Goal: Task Accomplishment & Management: Complete application form

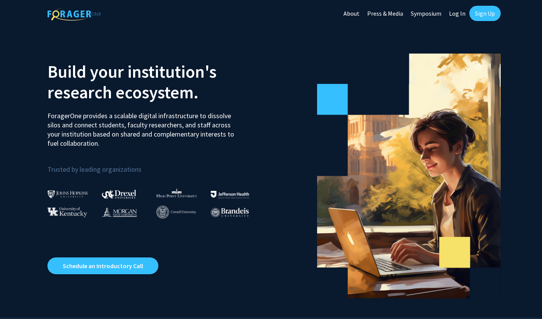
click at [266, 14] on link "Log In" at bounding box center [458, 13] width 24 height 27
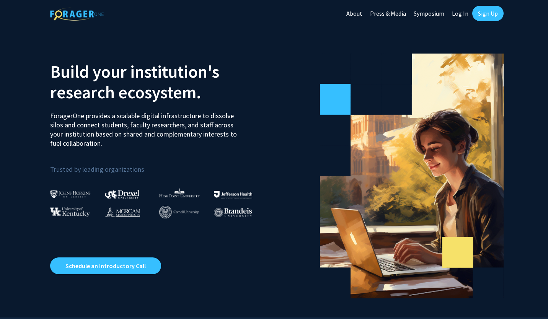
select select
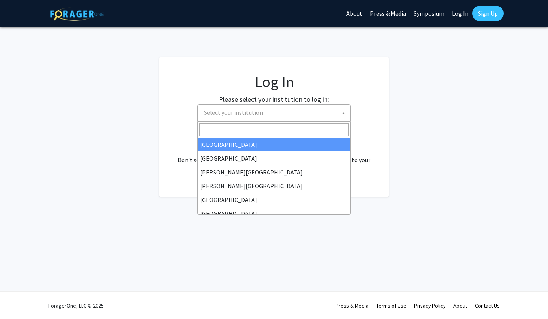
click at [266, 106] on span "Select your institution" at bounding box center [275, 113] width 149 height 16
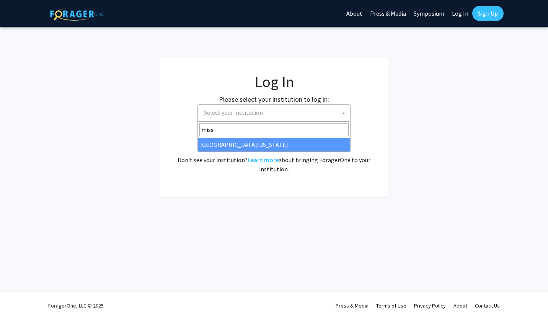
type input "miss"
select select "33"
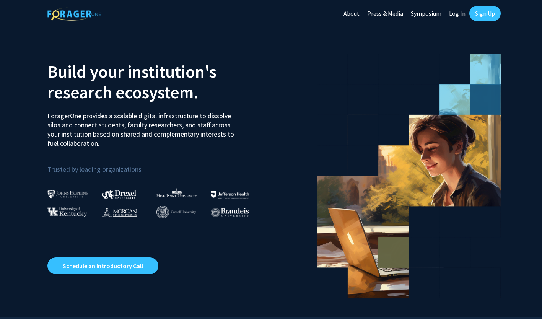
click at [462, 17] on link "Log In" at bounding box center [458, 13] width 24 height 27
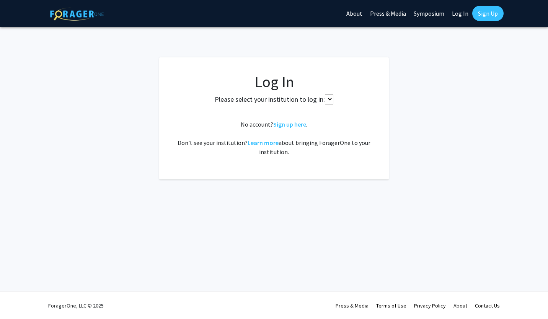
select select
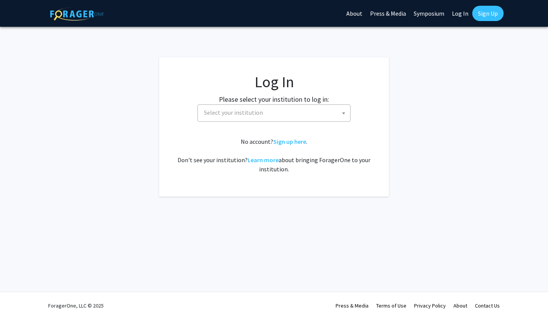
click at [304, 124] on fg-card-body "Log In Please select your institution to log in: Baylor University Brandeis Uni…" at bounding box center [274, 127] width 199 height 109
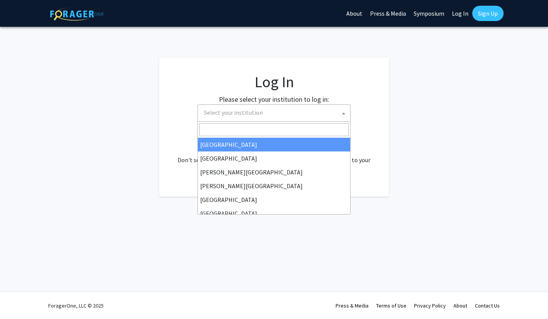
click at [315, 117] on span "Select your institution" at bounding box center [275, 113] width 149 height 16
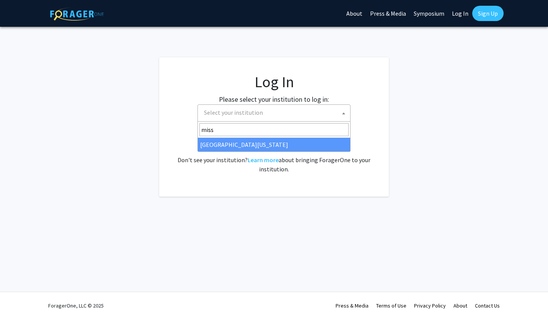
type input "miss"
select select "33"
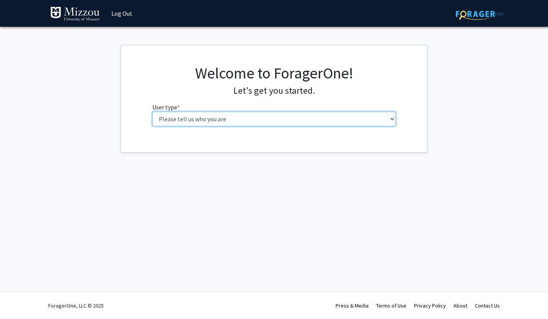
click at [390, 122] on select "Please tell us who you are Undergraduate Student Master's Student Doctoral Cand…" at bounding box center [274, 119] width 244 height 15
select select "1: undergrad"
click at [152, 112] on select "Please tell us who you are Undergraduate Student Master's Student Doctoral Cand…" at bounding box center [274, 119] width 244 height 15
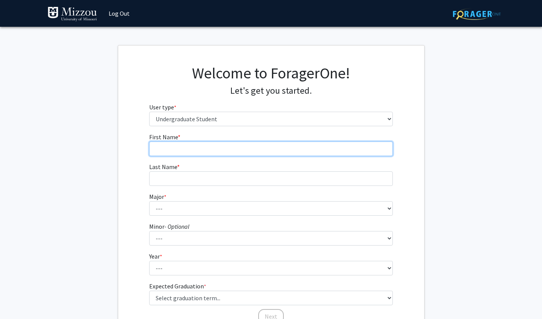
click at [198, 144] on input "First Name * required" at bounding box center [271, 149] width 244 height 15
type input "Andrew"
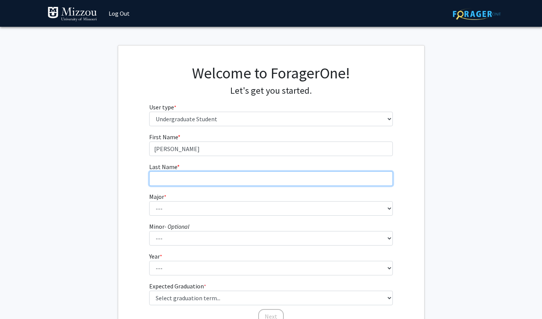
click at [185, 184] on input "Last Name * required" at bounding box center [271, 178] width 244 height 15
type input "Trupiano"
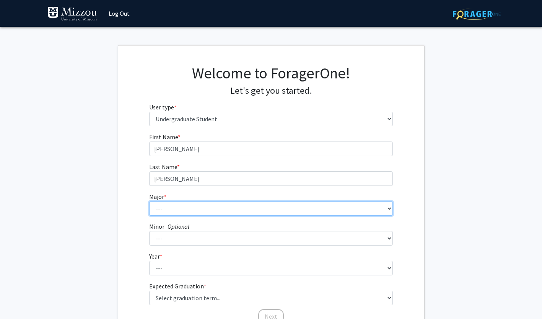
click at [189, 203] on select "--- Agribusiness Management Agricultural Education Agricultural Education: Comm…" at bounding box center [271, 208] width 244 height 15
select select "135: 2628"
click at [149, 201] on select "--- Agribusiness Management Agricultural Education Agricultural Education: Comm…" at bounding box center [271, 208] width 244 height 15
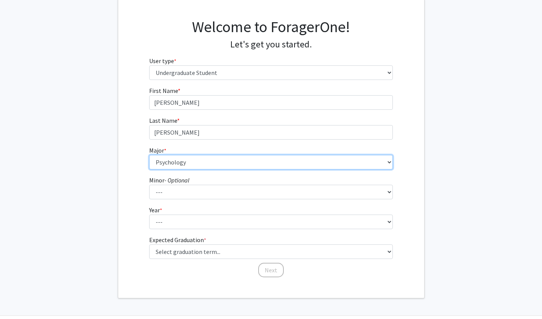
scroll to position [70, 0]
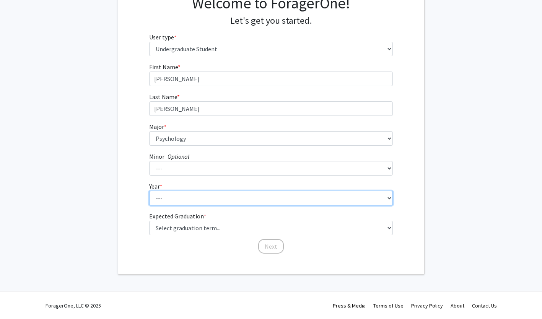
click at [181, 199] on select "--- First-year Sophomore Junior Senior Postbaccalaureate Certificate" at bounding box center [271, 198] width 244 height 15
select select "3: junior"
click at [149, 191] on select "--- First-year Sophomore Junior Senior Postbaccalaureate Certificate" at bounding box center [271, 198] width 244 height 15
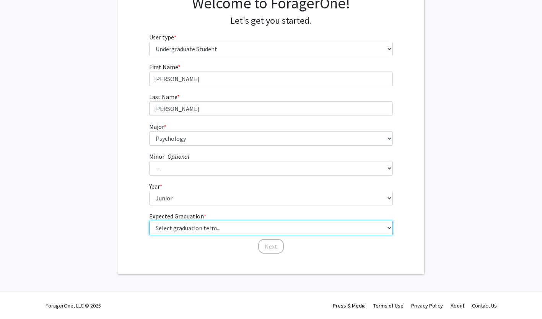
click at [188, 229] on select "Select graduation term... Spring 2025 Summer 2025 Fall 2025 Winter 2025 Spring …" at bounding box center [271, 228] width 244 height 15
select select "7: fall_2026"
click at [149, 221] on select "Select graduation term... Spring 2025 Summer 2025 Fall 2025 Winter 2025 Spring …" at bounding box center [271, 228] width 244 height 15
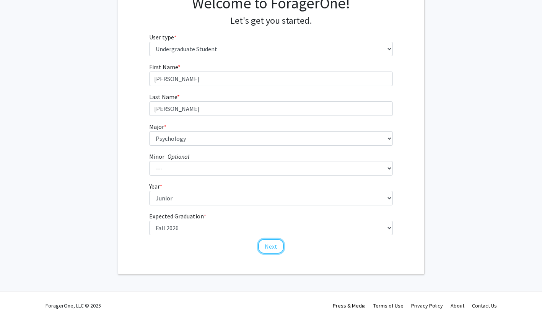
click at [268, 248] on button "Next" at bounding box center [271, 246] width 26 height 15
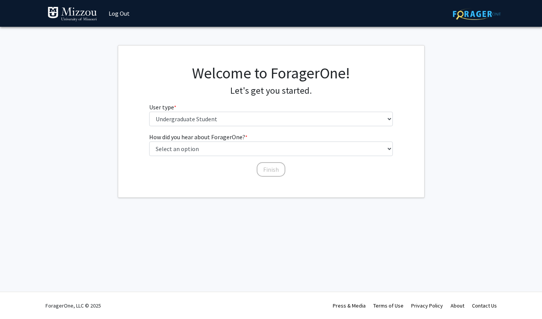
scroll to position [0, 0]
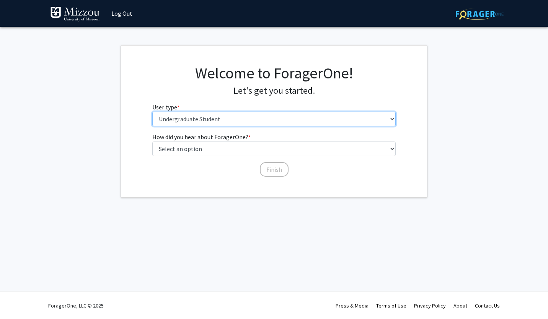
click at [273, 119] on select "Please tell us who you are Undergraduate Student Master's Student Doctoral Cand…" at bounding box center [274, 119] width 244 height 15
click at [152, 112] on select "Please tell us who you are Undergraduate Student Master's Student Doctoral Cand…" at bounding box center [274, 119] width 244 height 15
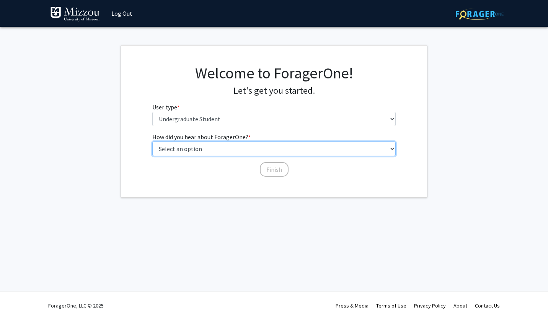
click at [241, 149] on select "Select an option Peer/student recommendation Faculty/staff recommendation Unive…" at bounding box center [274, 149] width 244 height 15
select select "2: faculty_recommendation"
click at [152, 142] on select "Select an option Peer/student recommendation Faculty/staff recommendation Unive…" at bounding box center [274, 149] width 244 height 15
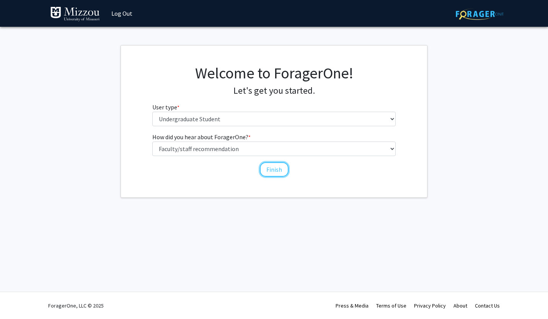
click at [276, 168] on button "Finish" at bounding box center [274, 169] width 29 height 15
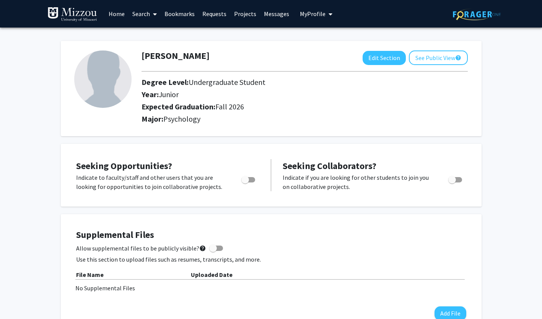
click at [146, 10] on link "Search" at bounding box center [145, 13] width 32 height 27
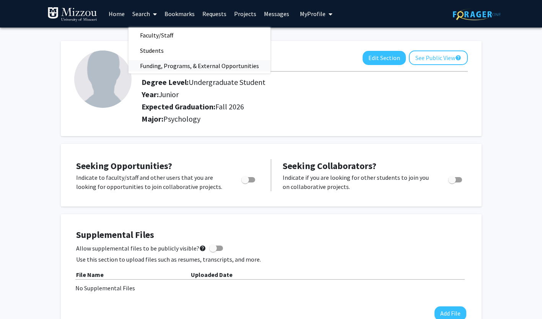
click at [183, 62] on span "Funding, Programs, & External Opportunities" at bounding box center [200, 65] width 142 height 15
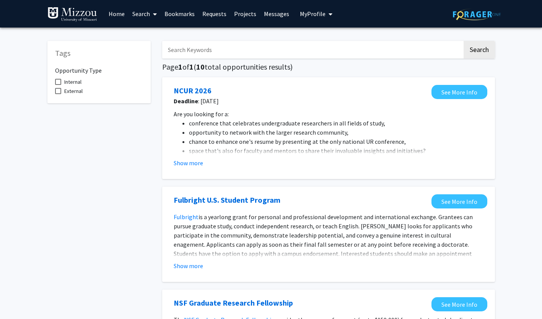
click at [204, 50] on input "Search Keywords" at bounding box center [312, 50] width 300 height 18
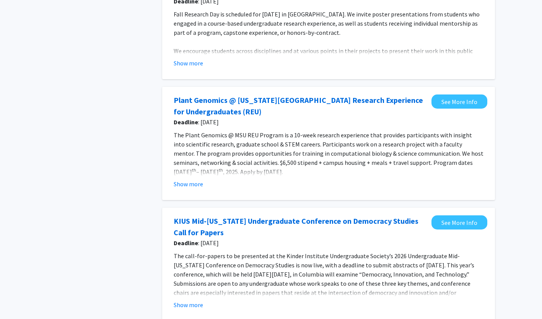
scroll to position [808, 0]
